Goal: Obtain resource: Obtain resource

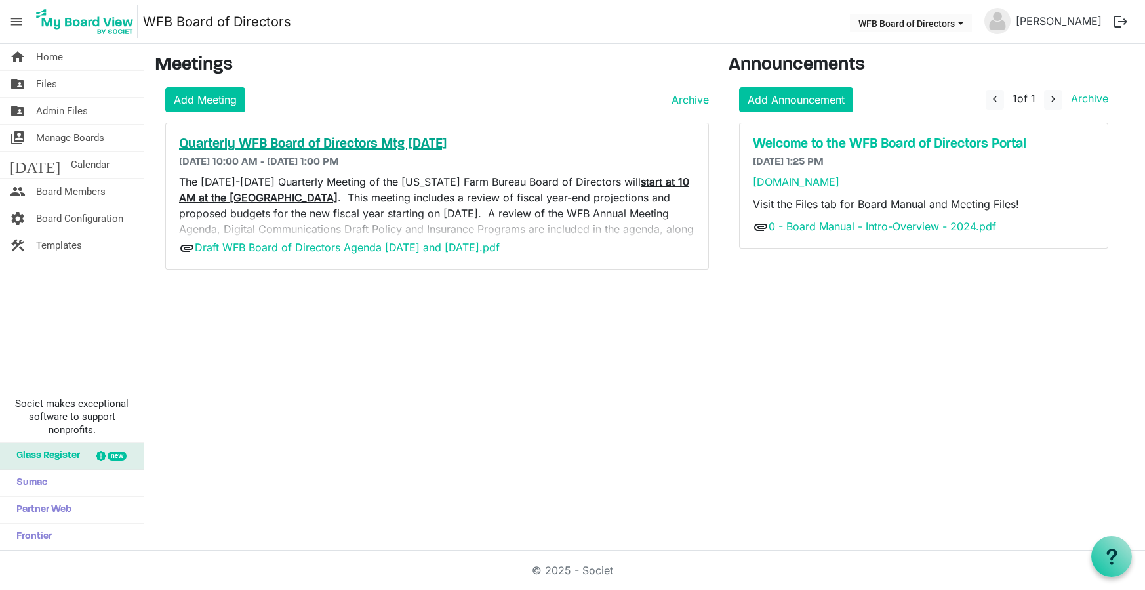
click at [285, 142] on h5 "Quarterly WFB Board of Directors Mtg Sept. 2025" at bounding box center [437, 144] width 516 height 16
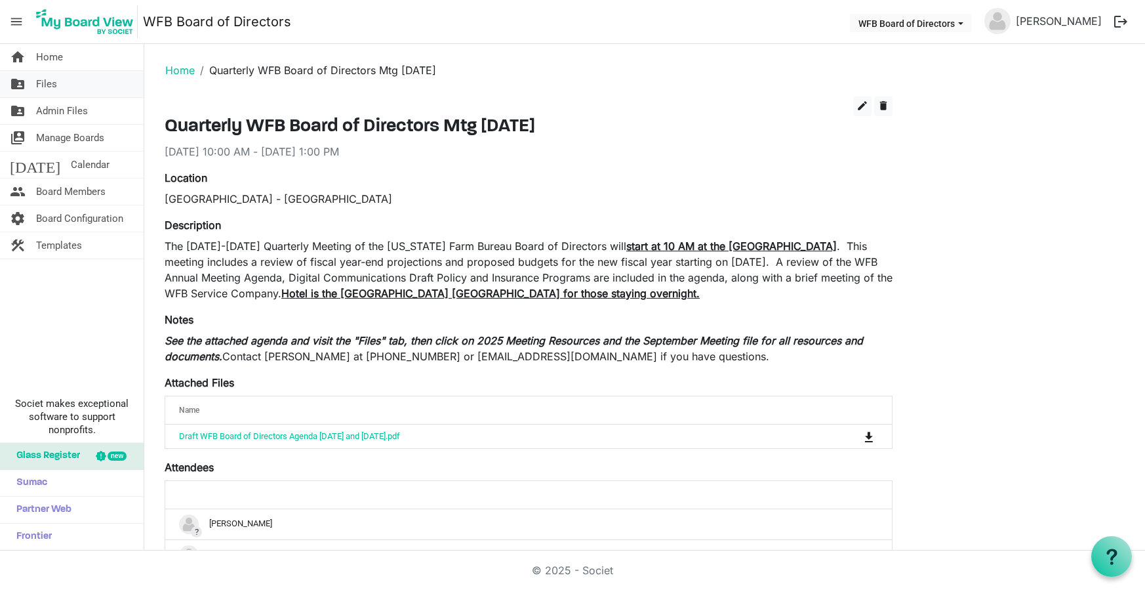
click at [47, 85] on span "Files" at bounding box center [46, 84] width 21 height 26
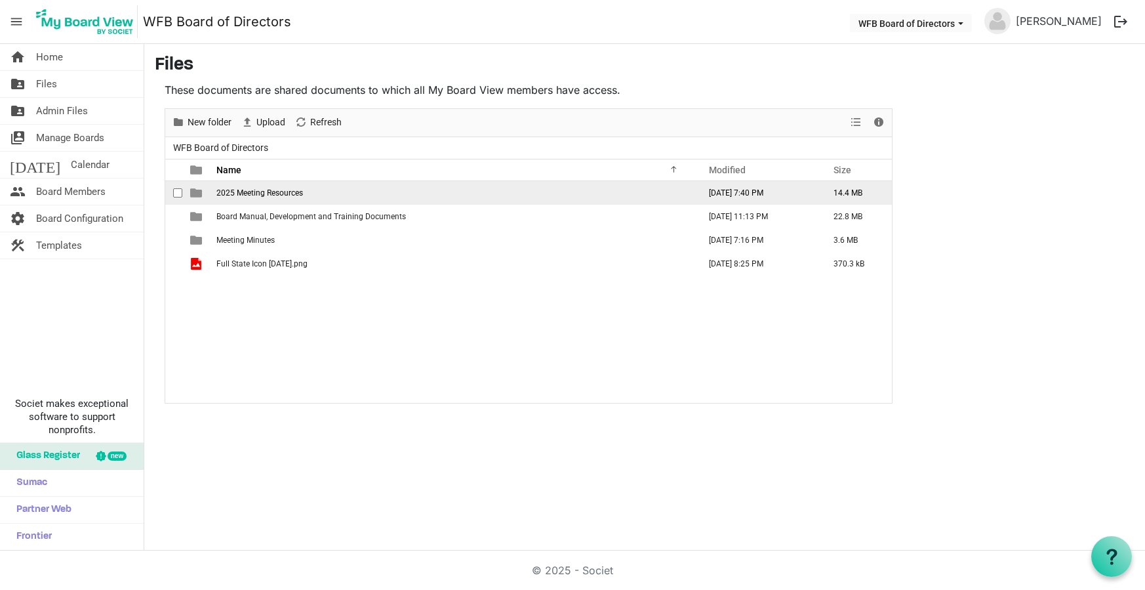
click at [237, 191] on span "2025 Meeting Resources" at bounding box center [259, 192] width 87 height 9
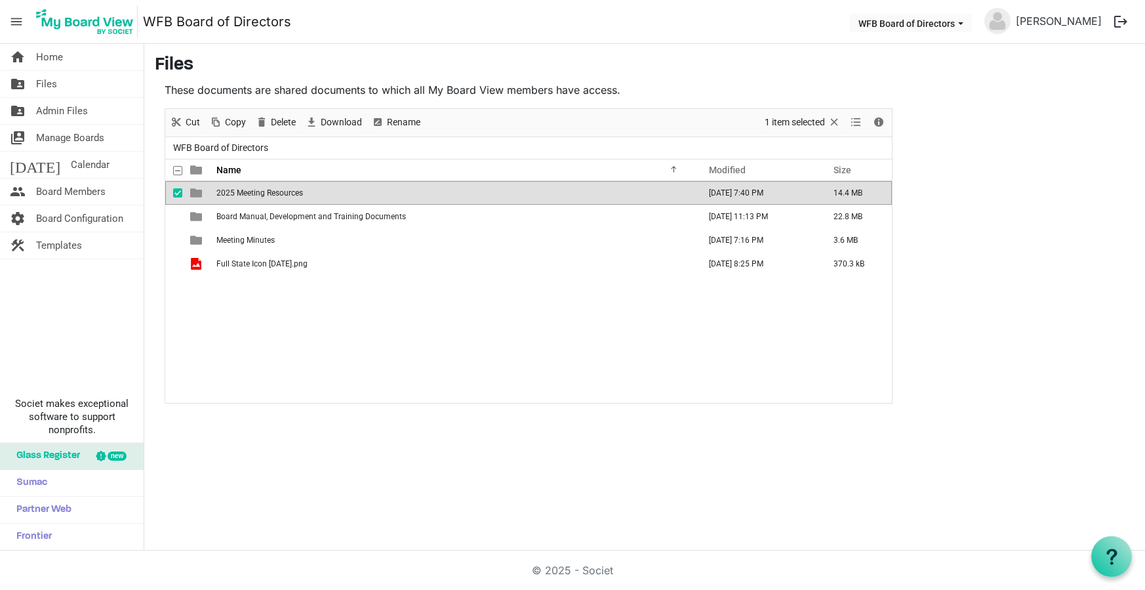
click at [237, 191] on span "2025 Meeting Resources" at bounding box center [259, 192] width 87 height 9
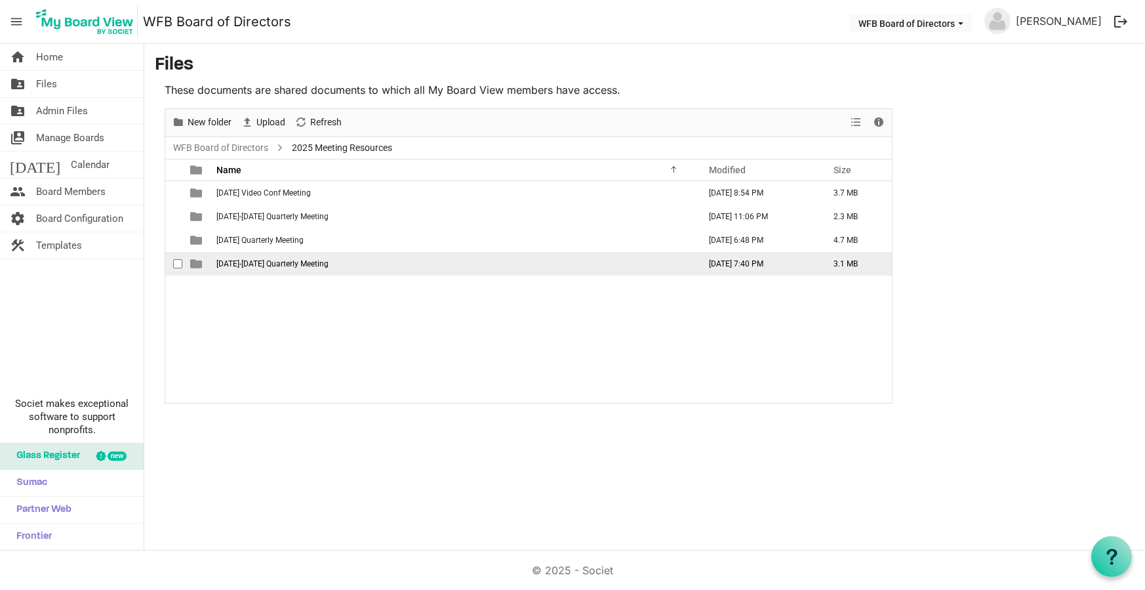
click at [243, 264] on span "September 18-19 Quarterly Meeting" at bounding box center [272, 263] width 112 height 9
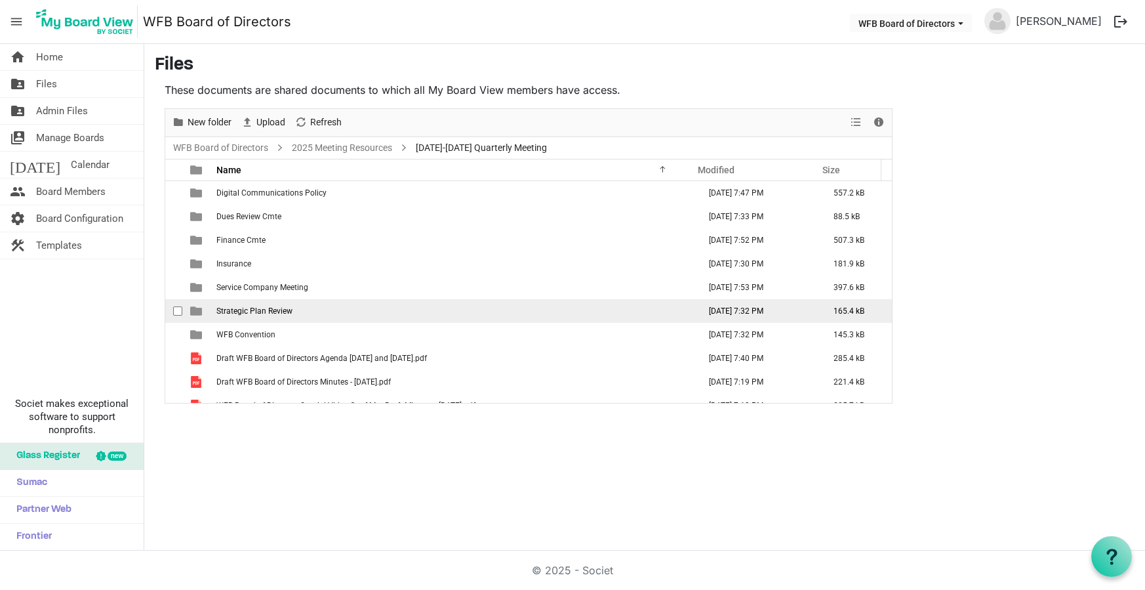
click at [258, 309] on span "Strategic Plan Review" at bounding box center [254, 310] width 76 height 9
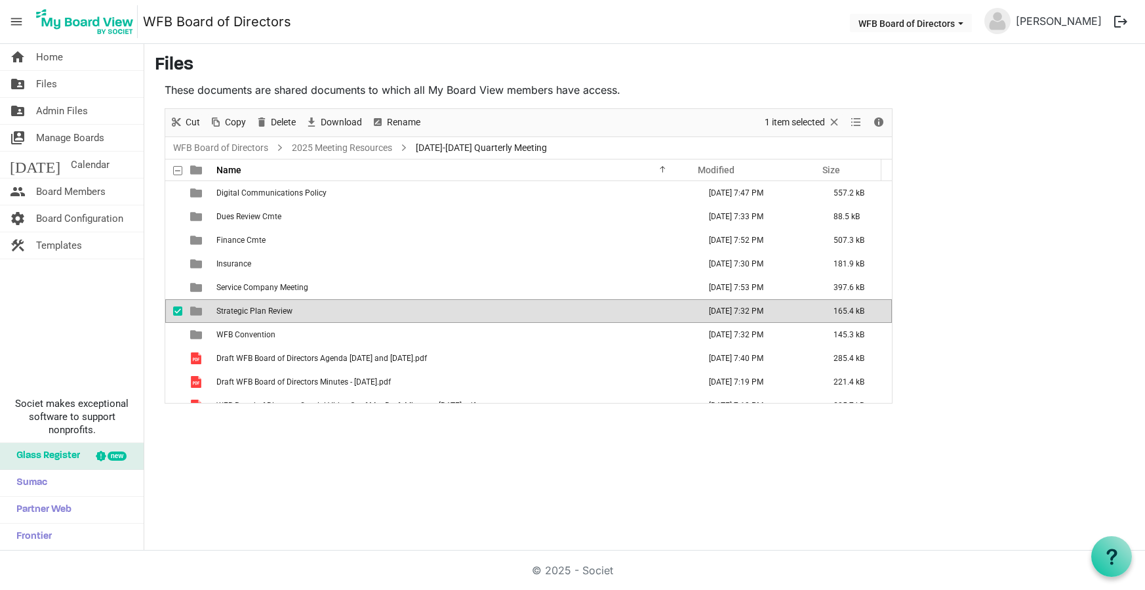
click at [258, 309] on span "Strategic Plan Review" at bounding box center [254, 310] width 76 height 9
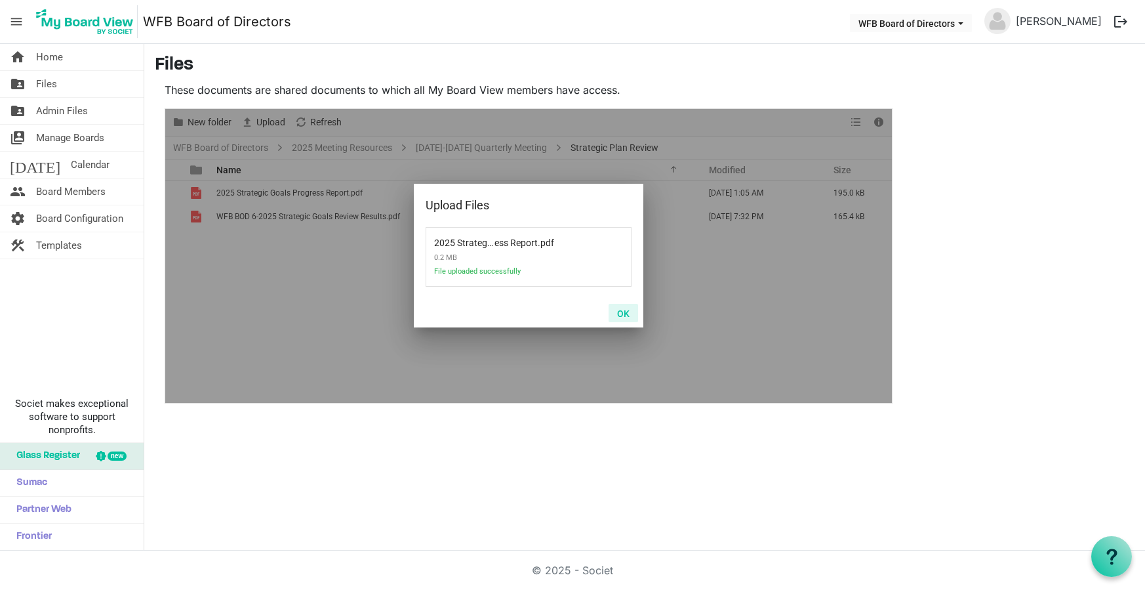
click at [626, 314] on button "OK" at bounding box center [624, 313] width 30 height 18
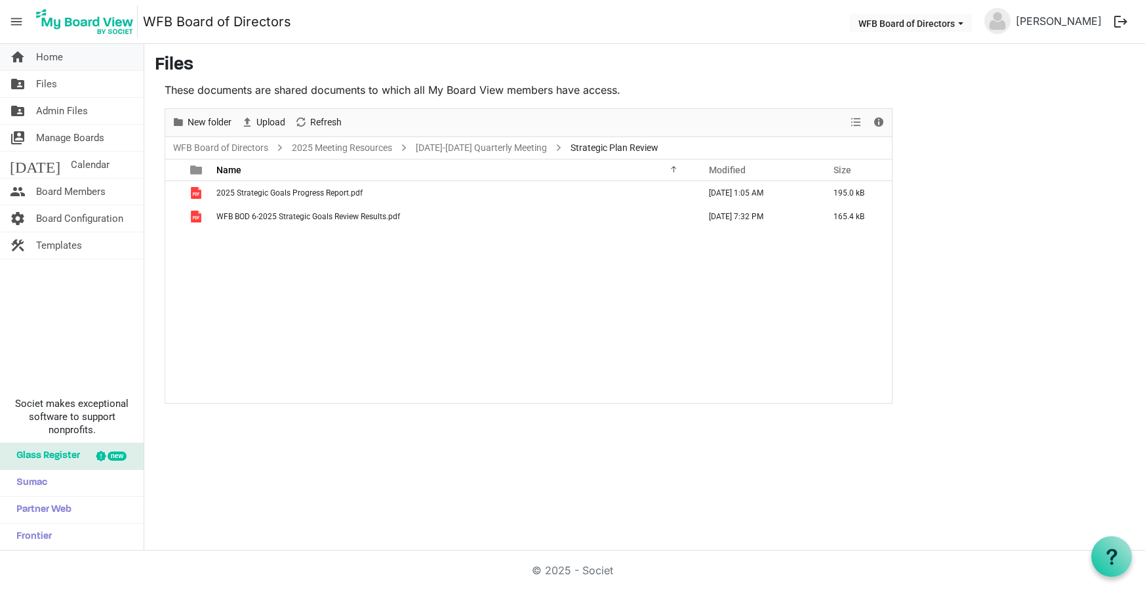
click at [48, 63] on span "Home" at bounding box center [49, 57] width 27 height 26
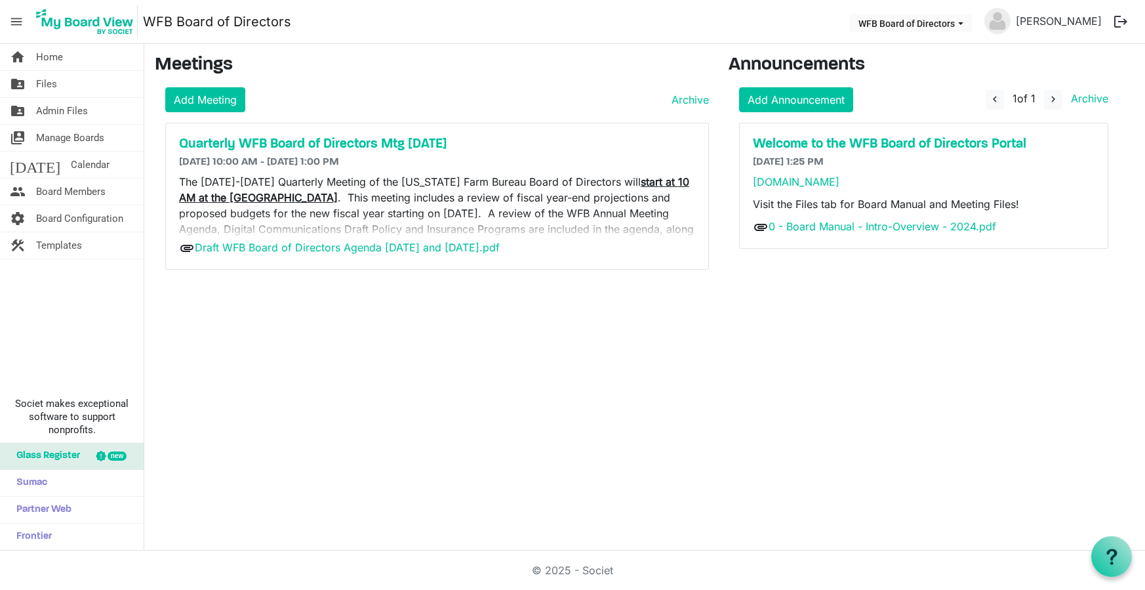
click at [1120, 21] on button "logout" at bounding box center [1121, 22] width 28 height 28
